Goal: Transaction & Acquisition: Purchase product/service

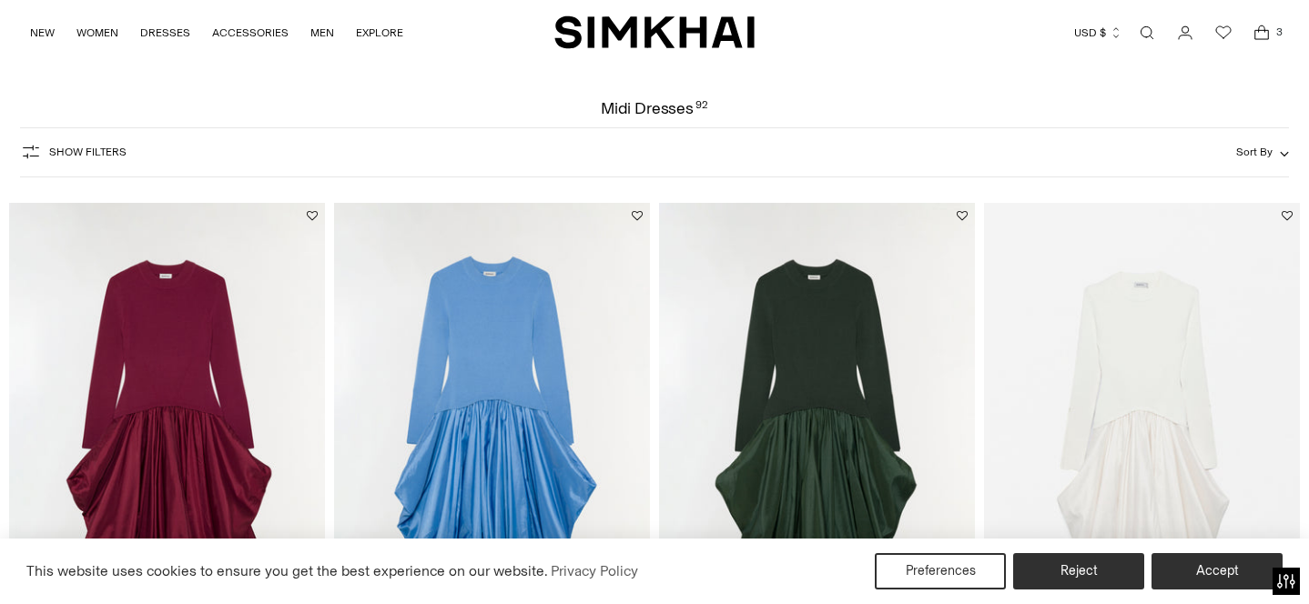
scroll to position [50, 0]
click at [1106, 392] on img at bounding box center [1142, 441] width 316 height 474
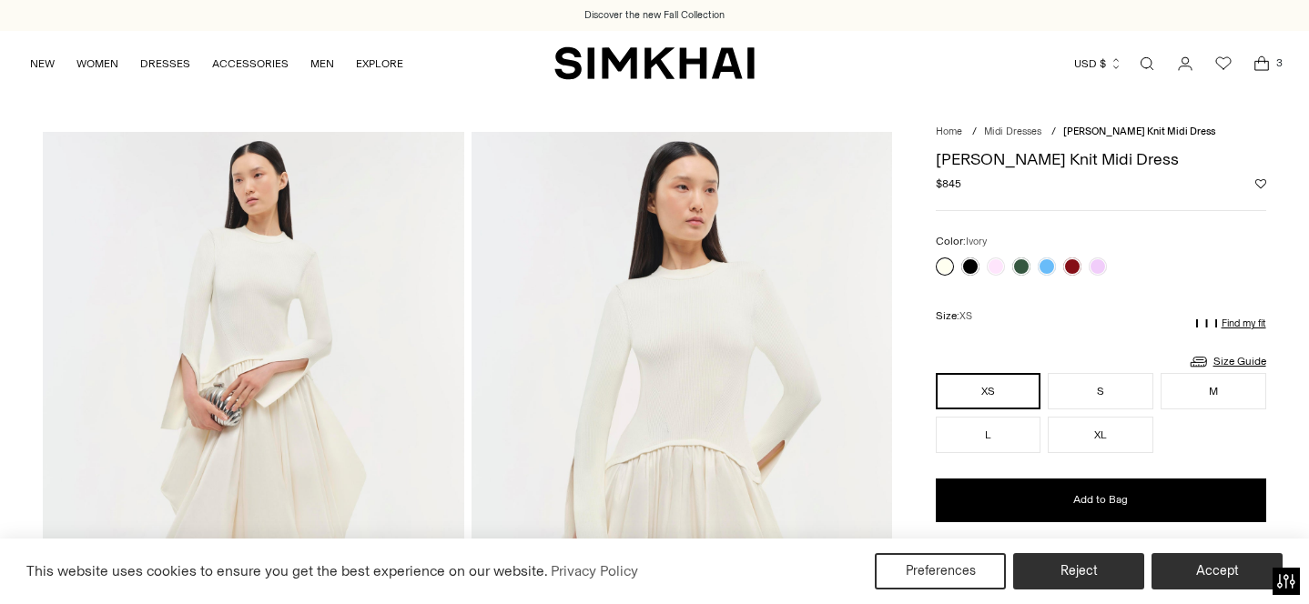
click at [1005, 388] on button "XS" at bounding box center [989, 391] width 106 height 36
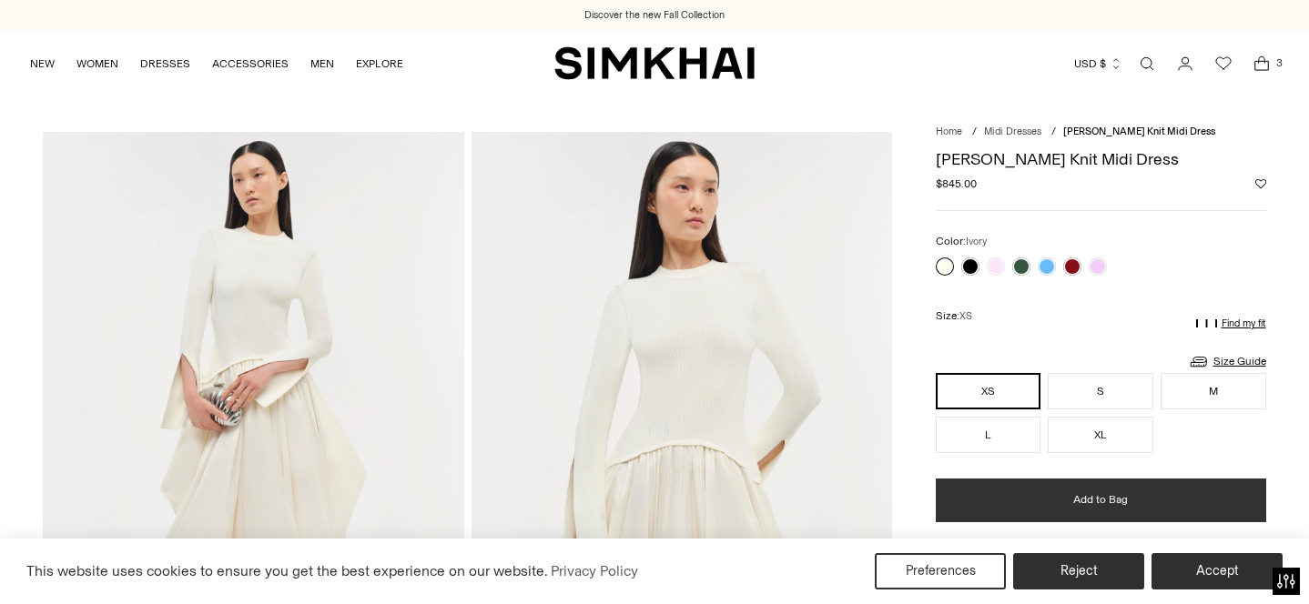
click at [1044, 496] on button "Add to Bag" at bounding box center [1101, 501] width 330 height 44
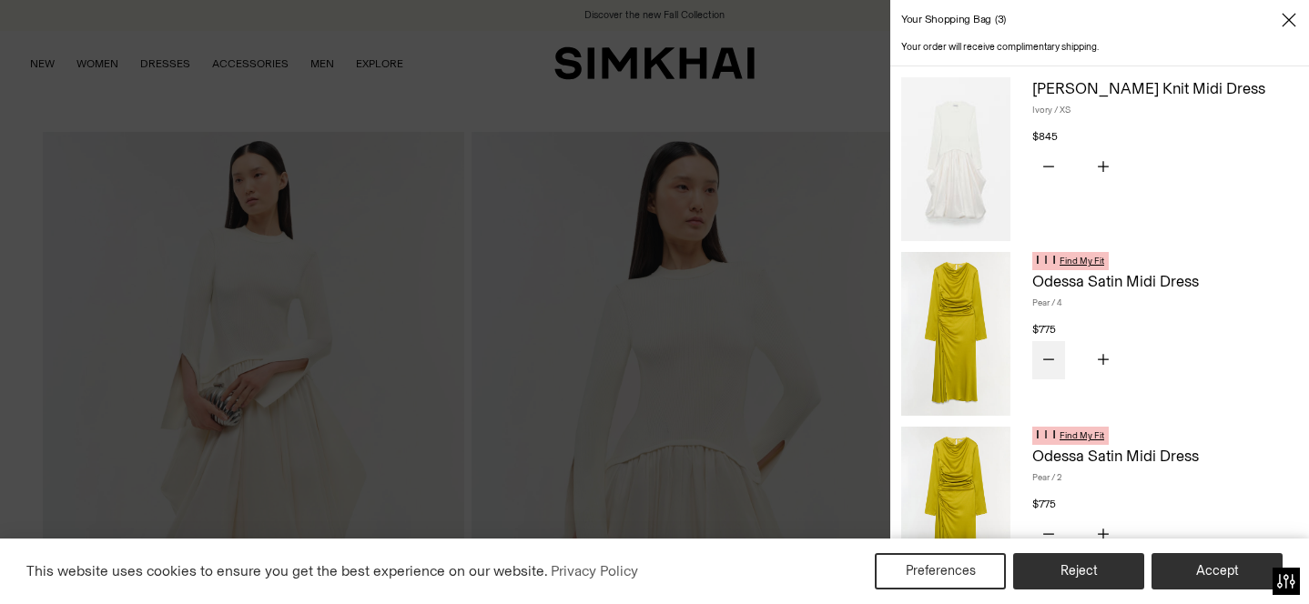
click at [1050, 356] on icon "Subtract product quantity" at bounding box center [1048, 359] width 11 height 11
click at [1048, 356] on icon "Subtract product quantity" at bounding box center [1048, 359] width 11 height 11
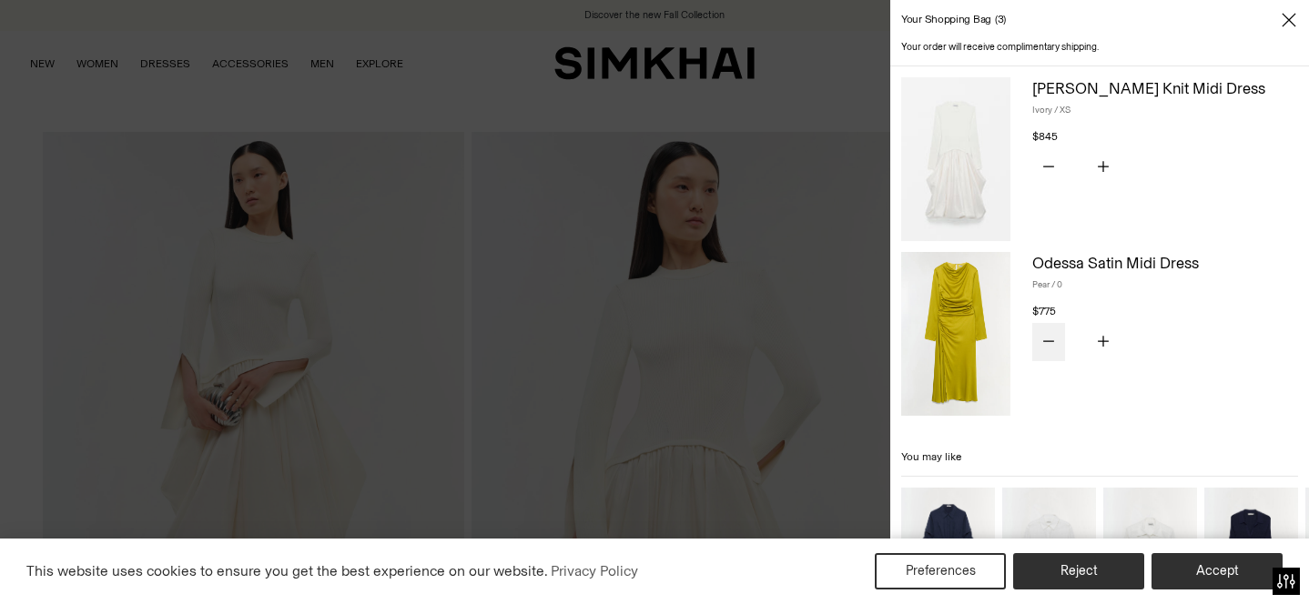
click at [1046, 340] on icon "Subtract product quantity" at bounding box center [1048, 340] width 11 height 1
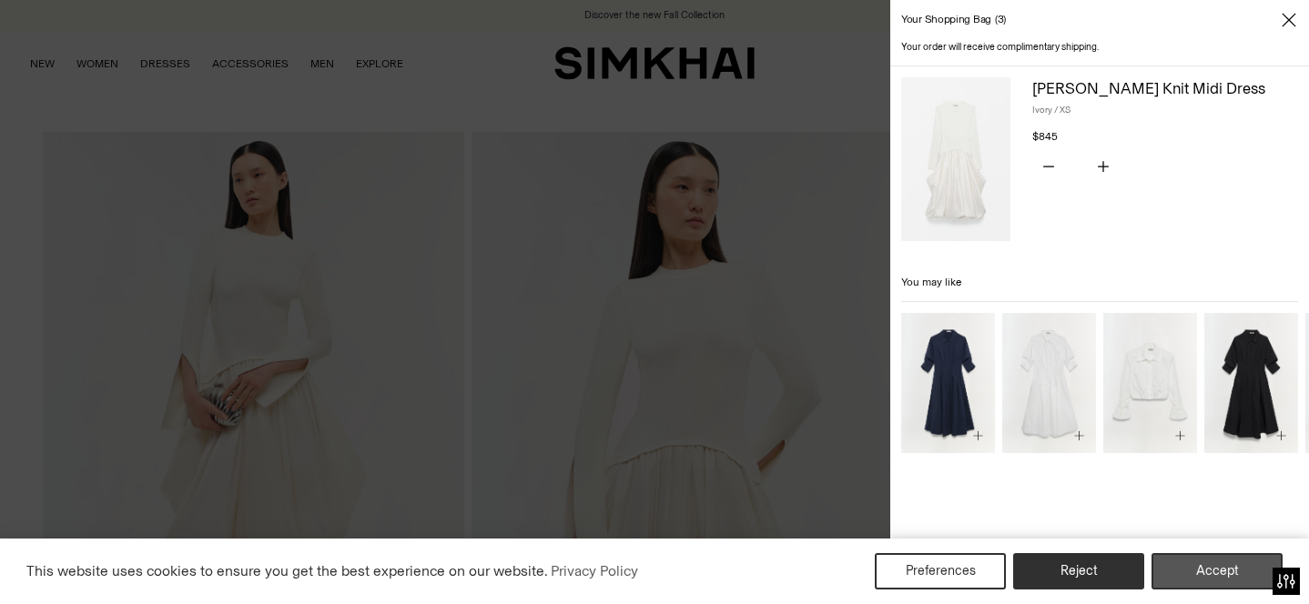
click at [1218, 567] on button "Accept" at bounding box center [1217, 571] width 131 height 36
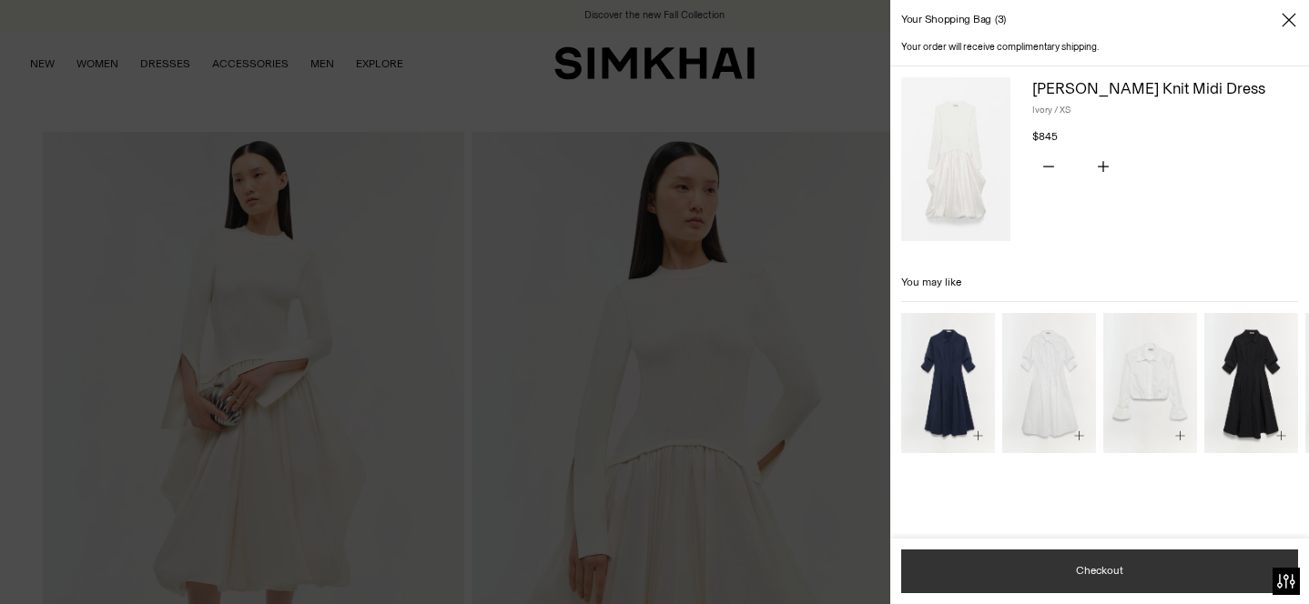
click at [1193, 569] on button "Checkout" at bounding box center [1099, 572] width 397 height 44
